Goal: Information Seeking & Learning: Learn about a topic

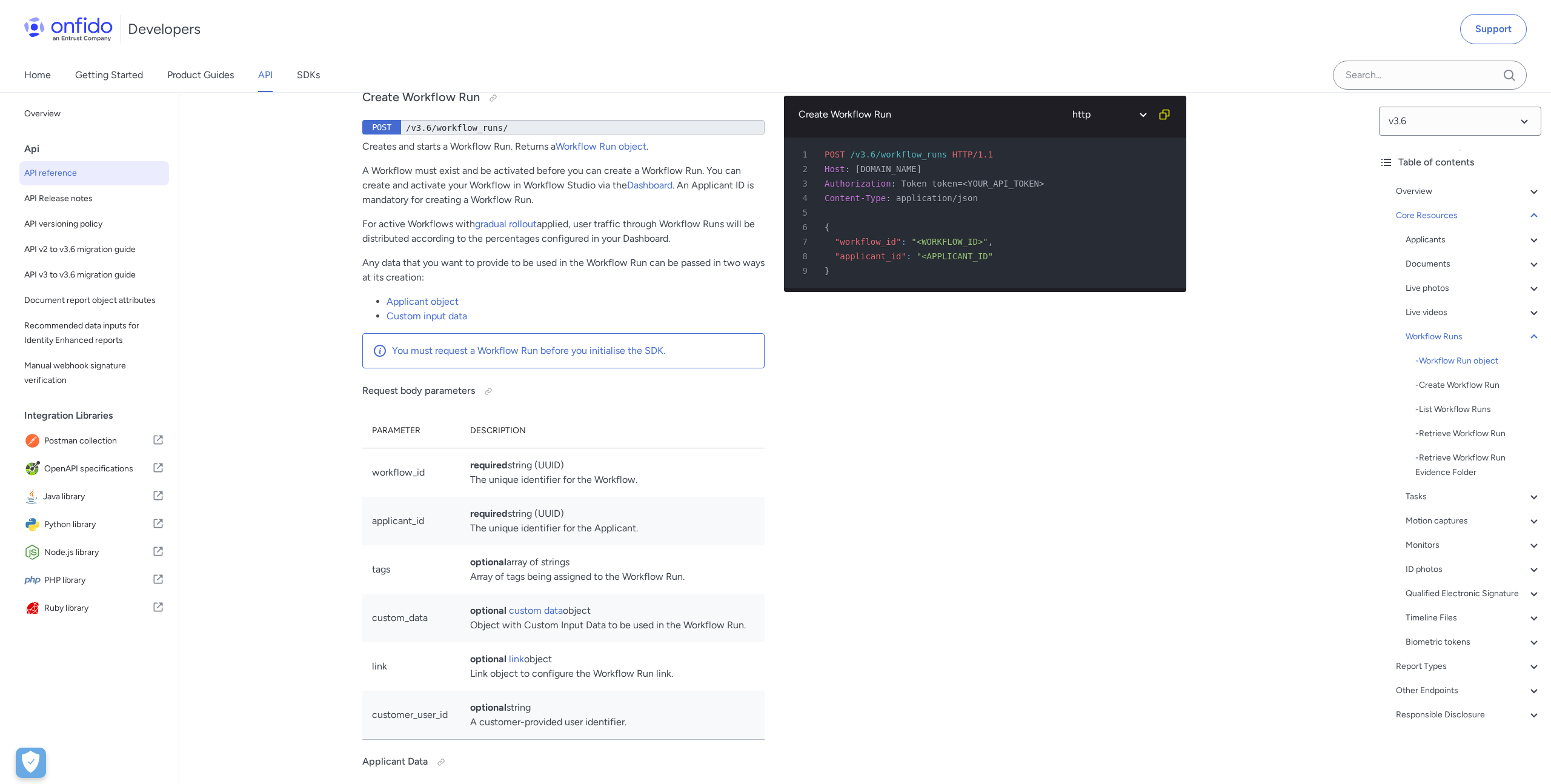
scroll to position [27663, 0]
